Goal: Navigation & Orientation: Understand site structure

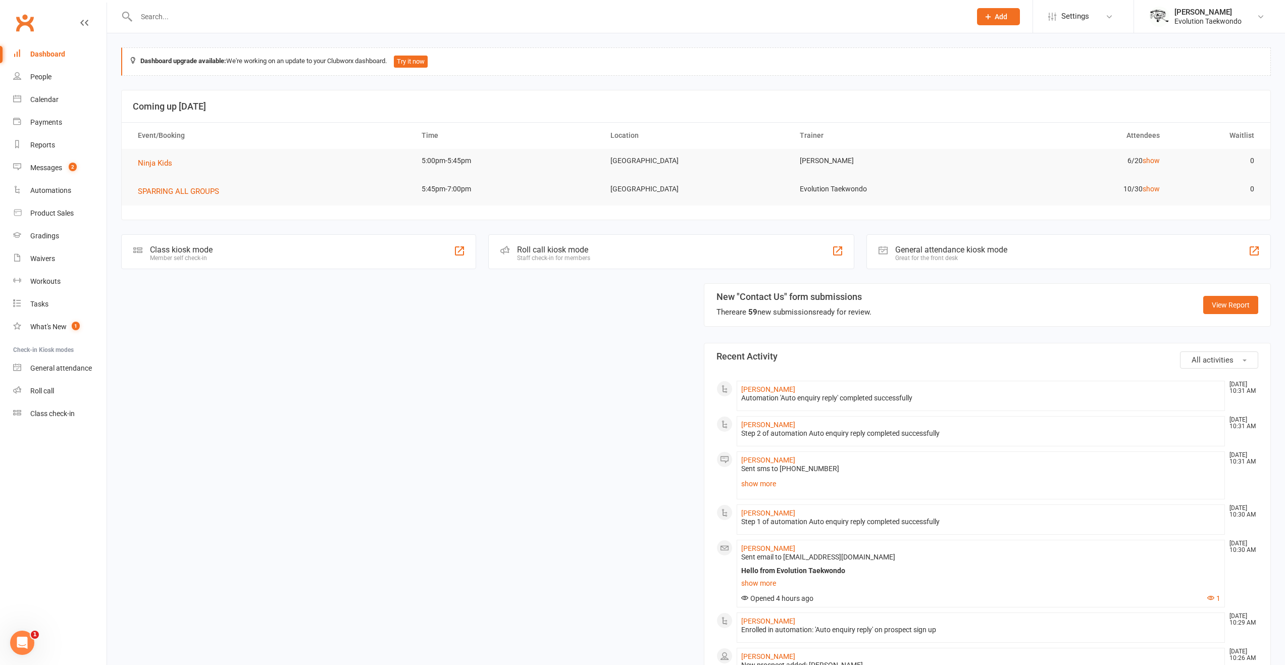
click at [782, 488] on link "show more" at bounding box center [981, 484] width 480 height 14
click at [1152, 185] on link "show" at bounding box center [1151, 189] width 17 height 8
click at [161, 162] on span "Ninja Kids" at bounding box center [155, 163] width 34 height 9
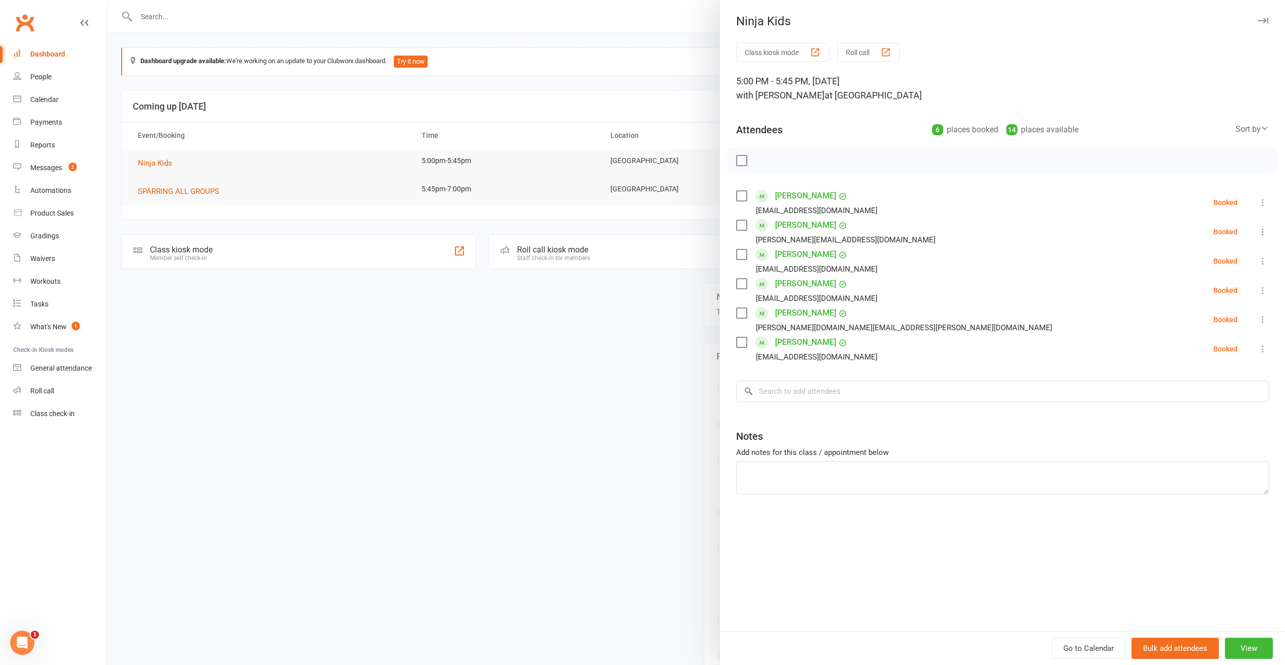
click at [597, 353] on div at bounding box center [696, 332] width 1178 height 665
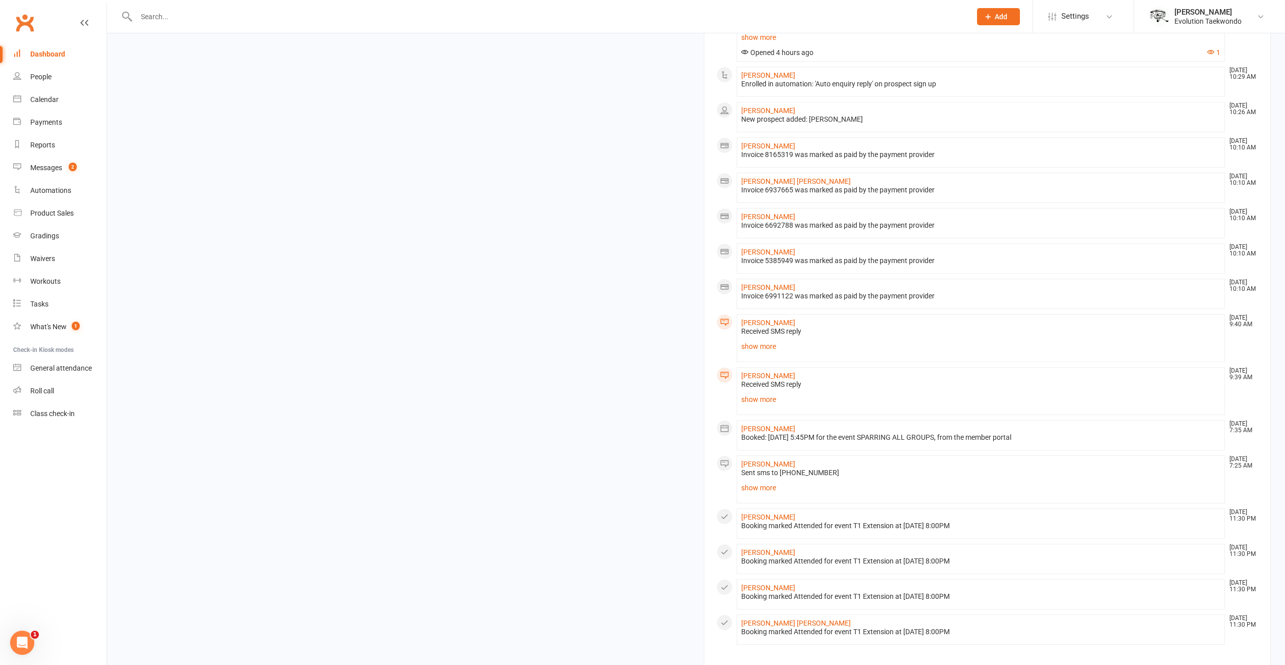
scroll to position [580, 0]
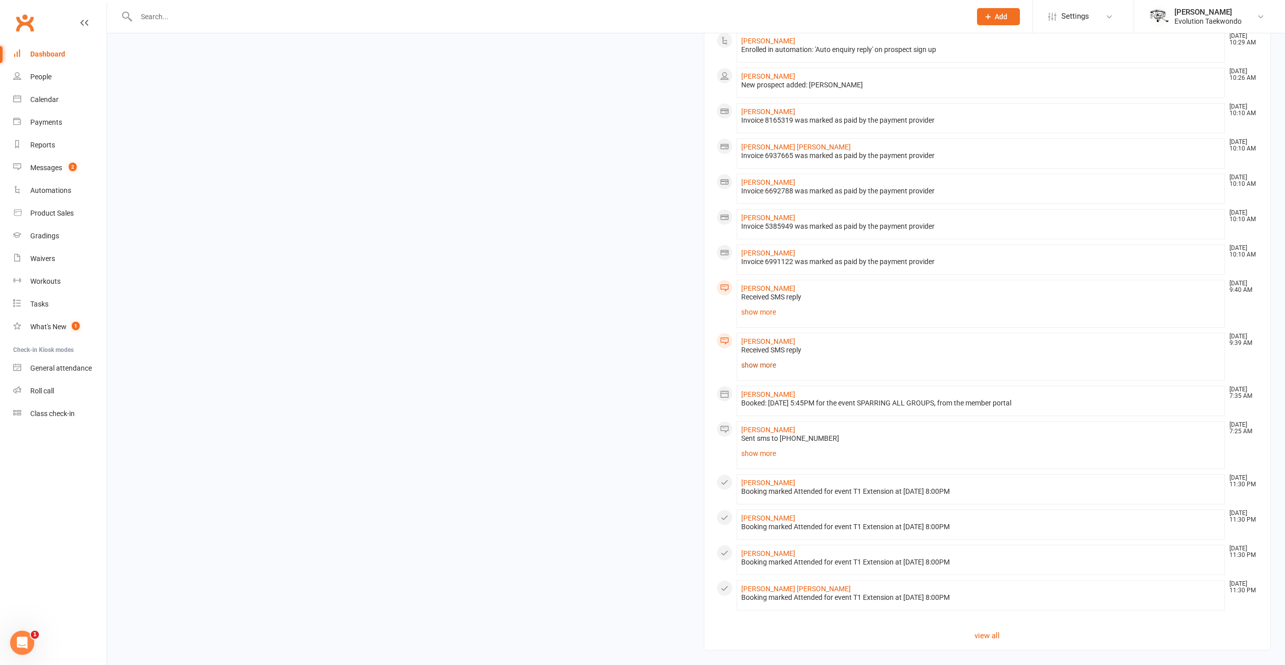
click at [767, 360] on link "show more" at bounding box center [981, 365] width 480 height 14
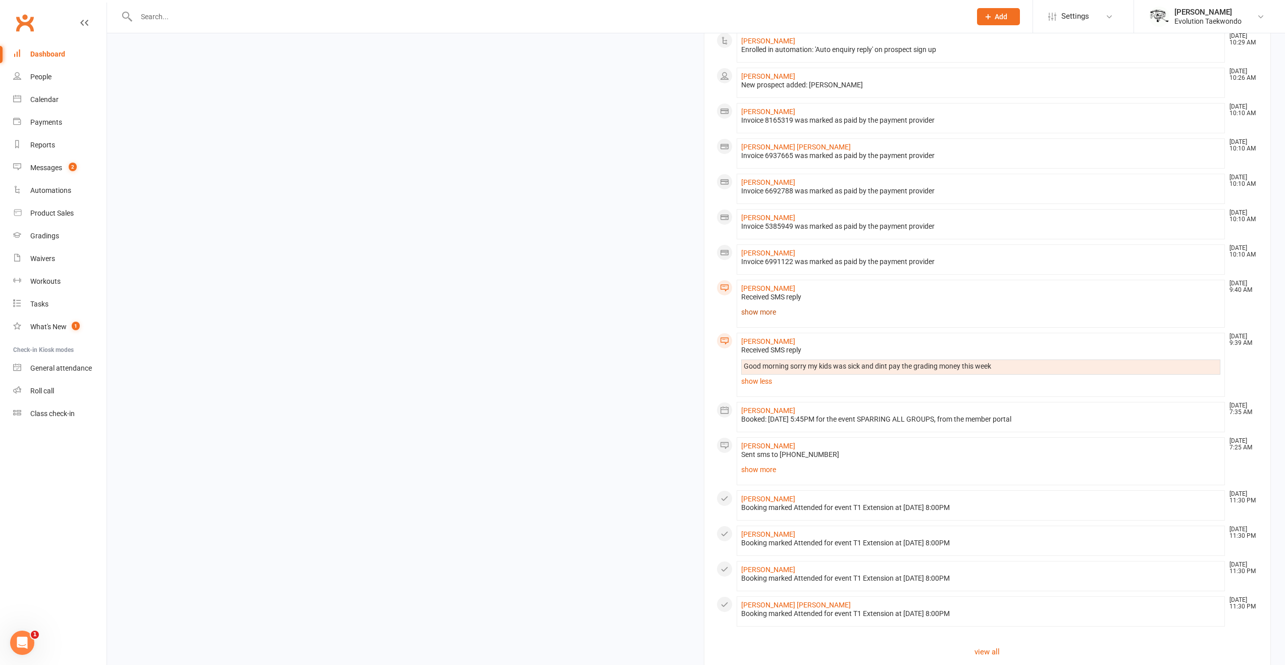
click at [752, 311] on link "show more" at bounding box center [981, 312] width 480 height 14
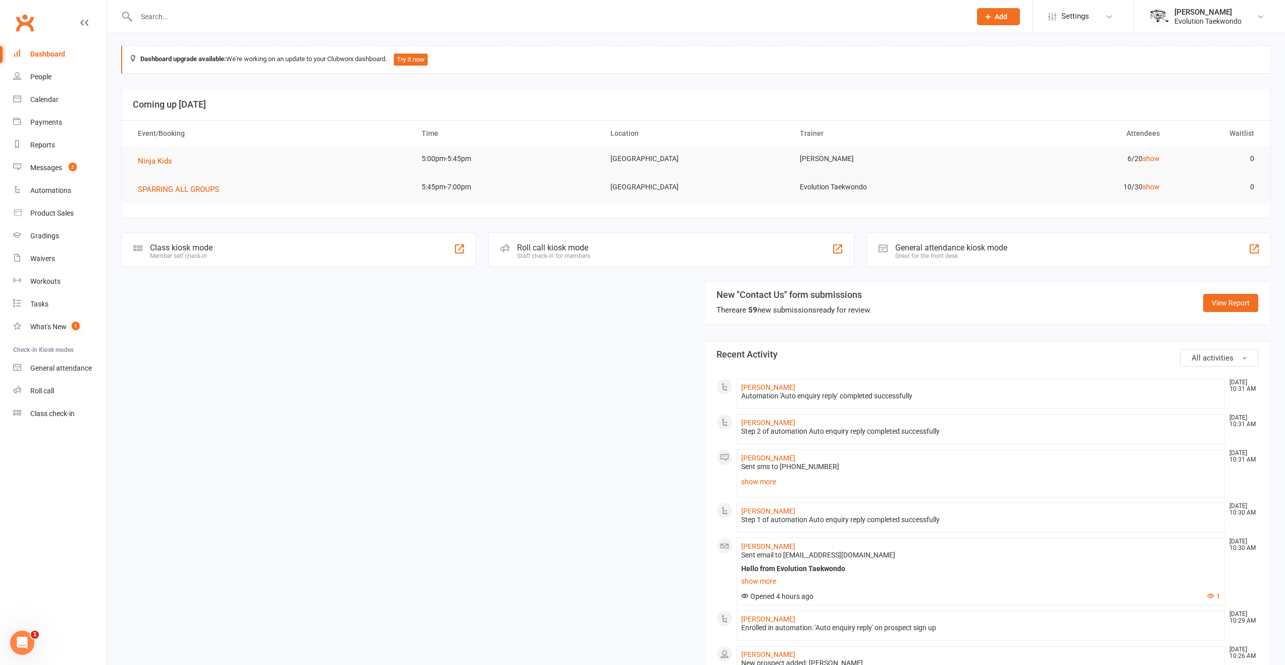
scroll to position [0, 0]
click at [23, 24] on link "Clubworx" at bounding box center [24, 22] width 25 height 25
